Goal: Transaction & Acquisition: Purchase product/service

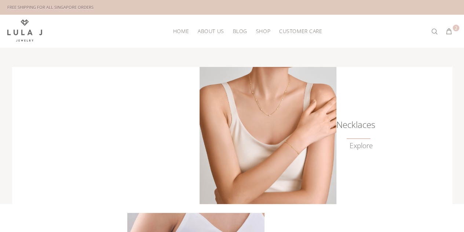
scroll to position [15, 0]
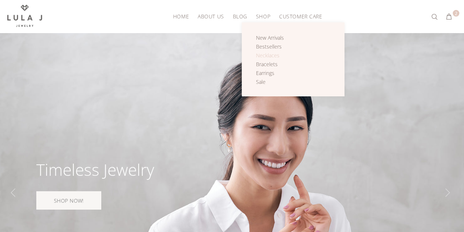
click at [266, 54] on span "Necklaces" at bounding box center [267, 55] width 23 height 7
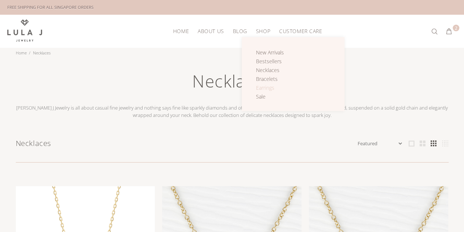
click at [270, 85] on span "Earrings" at bounding box center [265, 87] width 18 height 7
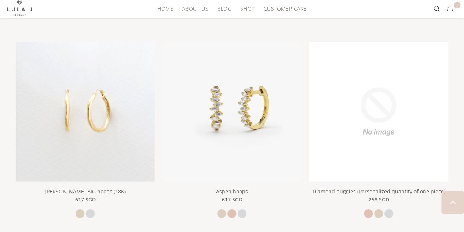
scroll to position [954, 0]
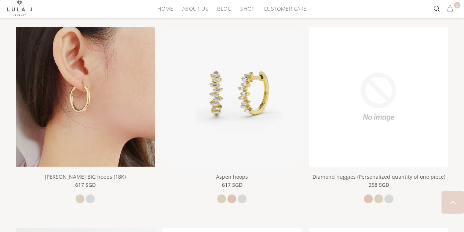
click at [94, 69] on img at bounding box center [85, 96] width 139 height 139
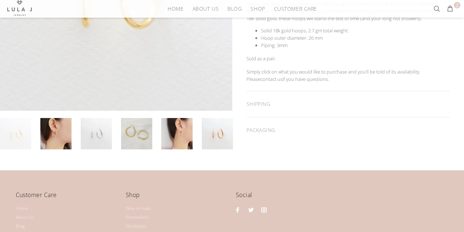
scroll to position [220, 0]
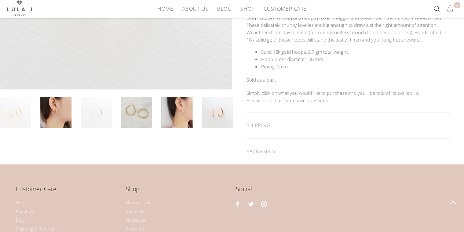
click at [98, 108] on link at bounding box center [96, 111] width 31 height 31
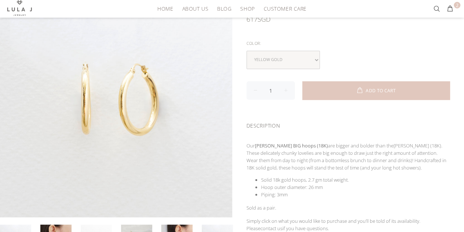
scroll to position [88, 0]
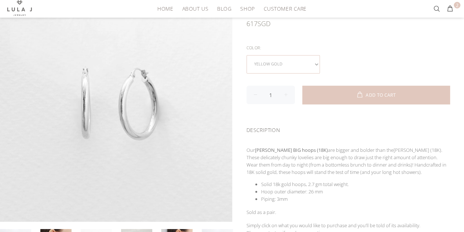
click at [313, 63] on select "yellow gold white gold" at bounding box center [283, 64] width 73 height 18
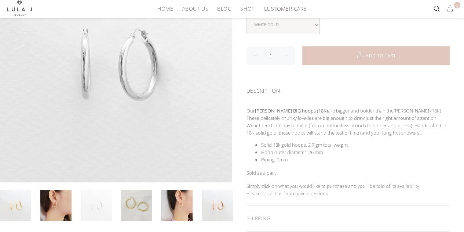
scroll to position [129, 0]
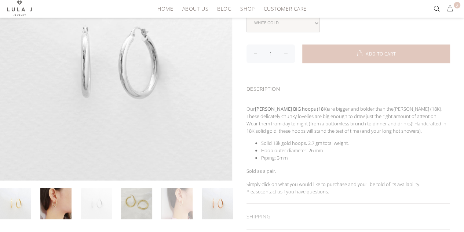
click at [186, 205] on link at bounding box center [176, 202] width 31 height 31
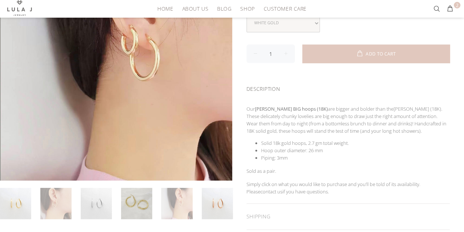
click at [54, 188] on link at bounding box center [55, 202] width 31 height 31
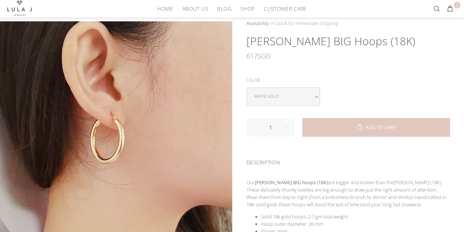
scroll to position [70, 0]
